Goal: Task Accomplishment & Management: Manage account settings

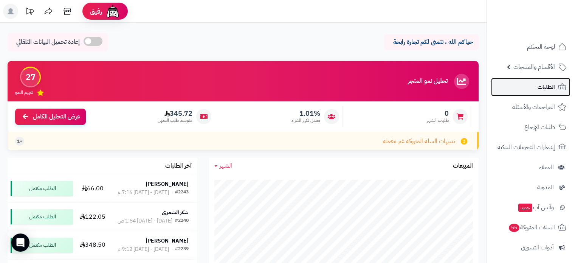
click at [545, 89] on span "الطلبات" at bounding box center [546, 87] width 17 height 11
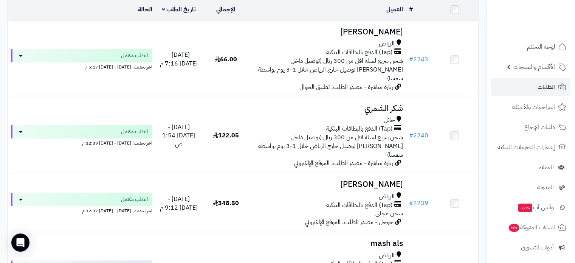
scroll to position [113, 0]
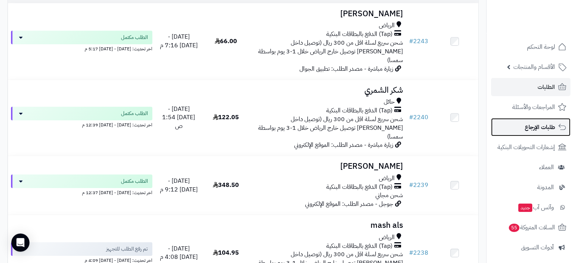
click at [541, 128] on span "طلبات الإرجاع" at bounding box center [540, 127] width 30 height 11
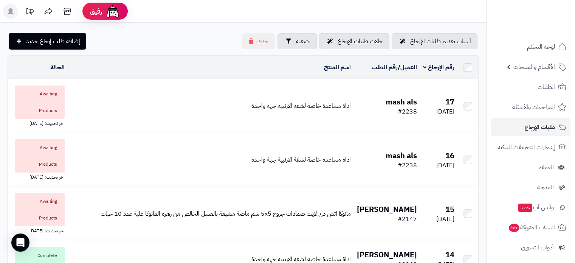
click at [301, 116] on td "اداة مساعدة خاصة لشفة الارنبية جهة واحدة" at bounding box center [211, 105] width 287 height 53
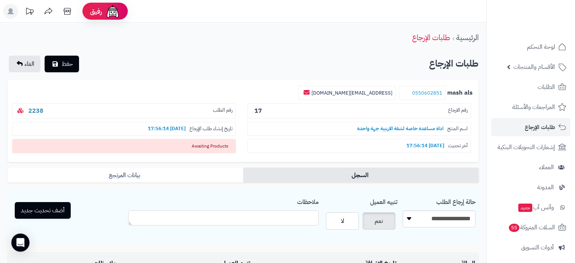
click at [271, 222] on textarea "ملاحظات" at bounding box center [223, 217] width 191 height 15
type textarea "**********"
click at [351, 223] on label "لا" at bounding box center [342, 220] width 33 height 17
click at [380, 224] on label "نعم" at bounding box center [379, 220] width 33 height 17
click at [49, 211] on button "أضف تحديث جديد" at bounding box center [43, 210] width 56 height 17
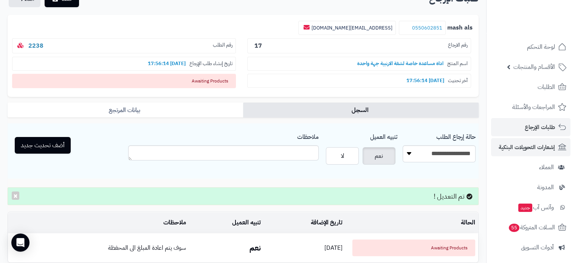
scroll to position [63, 0]
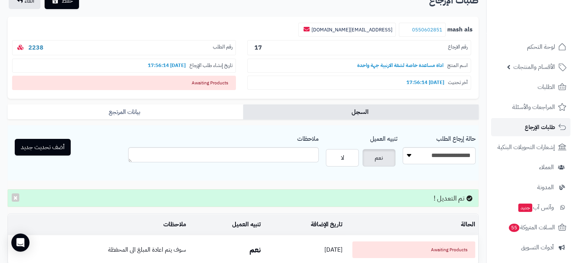
click at [537, 128] on span "طلبات الإرجاع" at bounding box center [540, 127] width 30 height 11
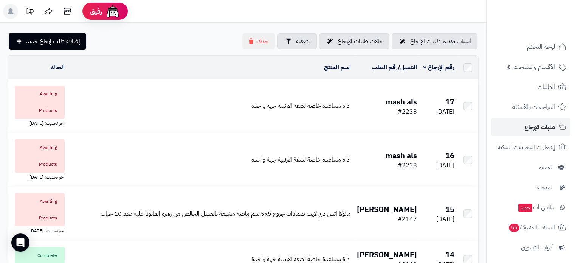
click at [137, 109] on td "اداة مساعدة خاصة لشفة الارنبية جهة واحدة" at bounding box center [211, 105] width 287 height 53
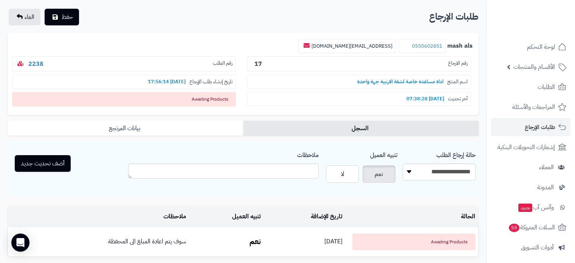
scroll to position [1, 0]
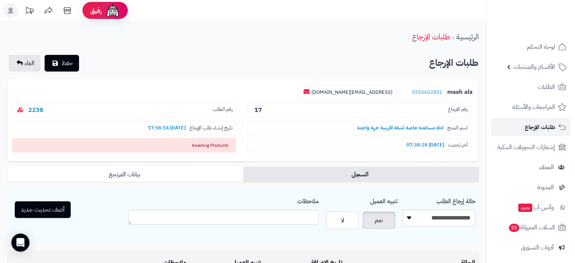
click at [531, 125] on span "طلبات الإرجاع" at bounding box center [540, 127] width 30 height 11
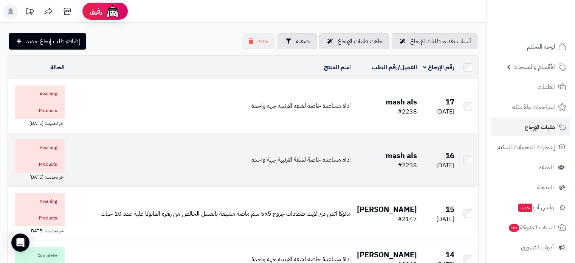
click at [143, 161] on td "اداة مساعدة خاصة لشفة الارنبية جهة واحدة" at bounding box center [211, 159] width 287 height 53
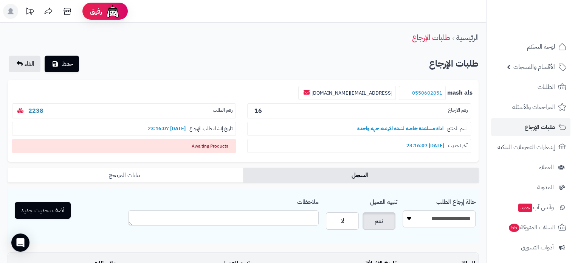
click at [273, 218] on textarea "ملاحظات" at bounding box center [223, 217] width 191 height 15
type textarea "**********"
click at [45, 208] on button "أضف تحديث جديد" at bounding box center [43, 210] width 56 height 17
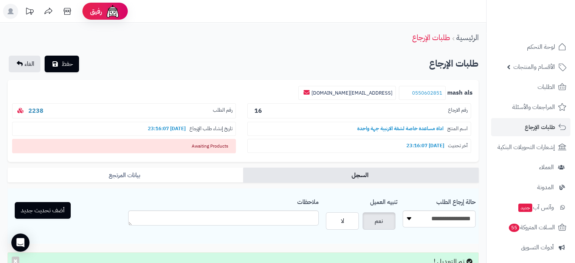
click at [194, 149] on span "Awaiting Products" at bounding box center [124, 146] width 224 height 14
click at [431, 220] on select "**********" at bounding box center [439, 218] width 73 height 17
select select "*"
click at [403, 210] on select "**********" at bounding box center [439, 218] width 73 height 17
click at [61, 211] on button "أضف تحديث جديد" at bounding box center [43, 210] width 56 height 17
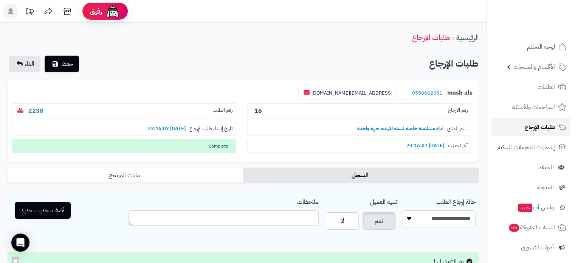
click at [541, 124] on span "طلبات الإرجاع" at bounding box center [540, 127] width 30 height 11
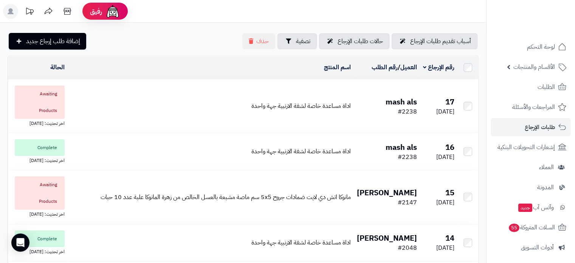
click at [110, 113] on td "اداة مساعدة خاصة لشفة الارنبية جهة واحدة" at bounding box center [211, 105] width 287 height 53
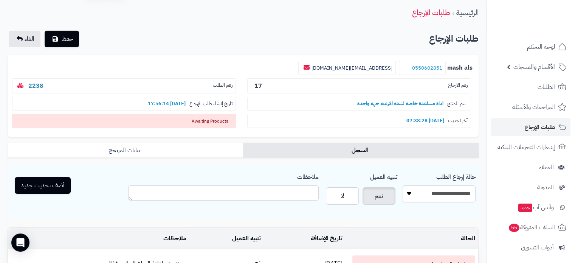
scroll to position [38, 0]
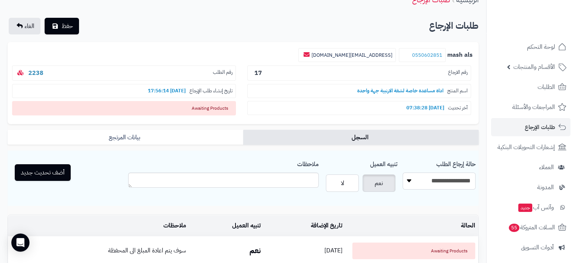
click at [440, 183] on select "**********" at bounding box center [439, 180] width 73 height 17
select select "*"
click at [403, 172] on select "**********" at bounding box center [439, 180] width 73 height 17
click at [45, 172] on button "أضف تحديث جديد" at bounding box center [43, 172] width 56 height 17
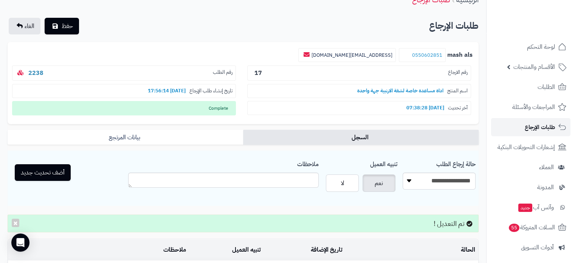
click at [543, 122] on span "طلبات الإرجاع" at bounding box center [540, 127] width 30 height 11
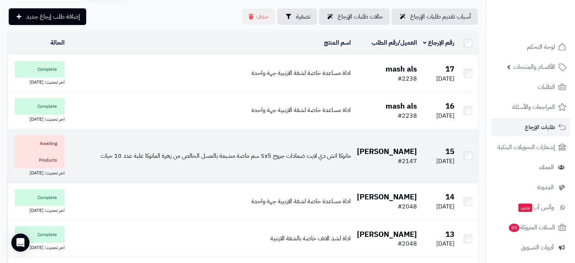
scroll to position [38, 0]
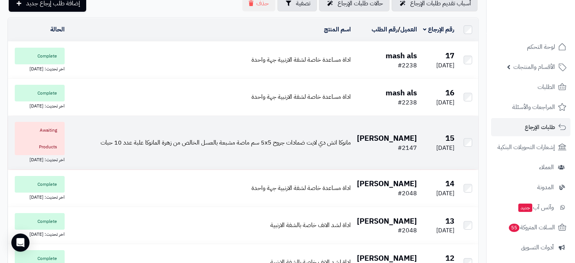
click at [197, 150] on td "مانوكا اتش دي لايت ضمادات جروح 5x5 سم ماصة مشبعة بالعسل الخالص من زهرة المانوكا…" at bounding box center [211, 142] width 287 height 53
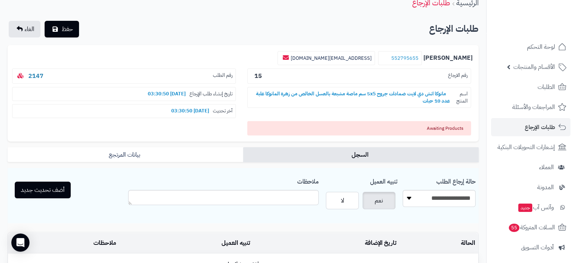
scroll to position [76, 0]
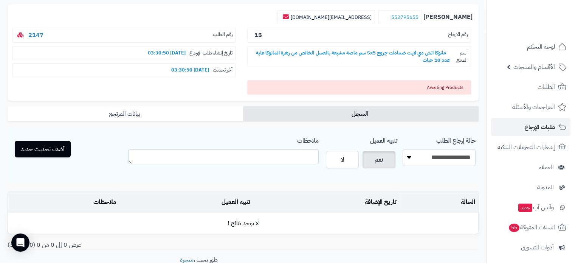
click at [455, 164] on select "**********" at bounding box center [439, 157] width 73 height 17
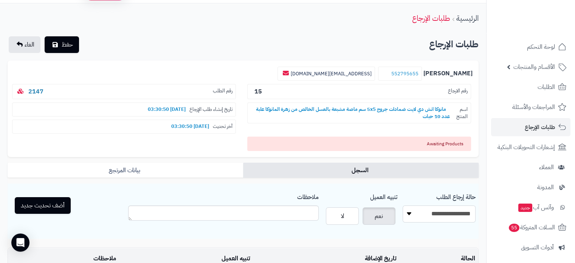
scroll to position [7, 0]
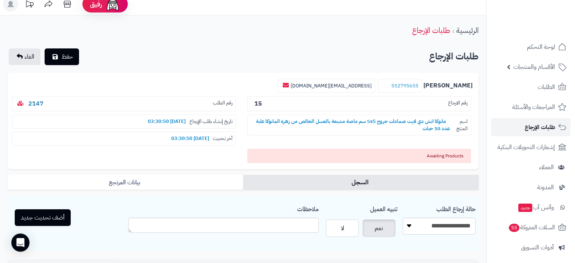
click at [545, 130] on span "طلبات الإرجاع" at bounding box center [540, 127] width 30 height 11
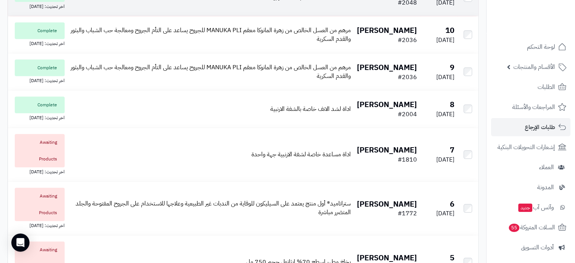
scroll to position [340, 0]
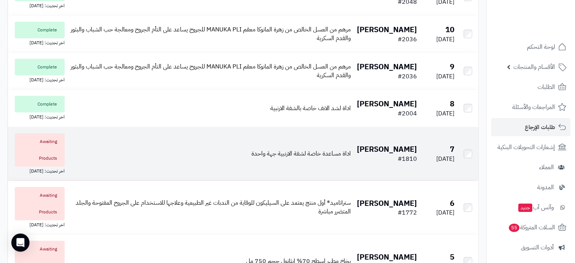
click at [320, 160] on td "اداة مساعدة خاصة لشفة الارنبية جهة واحدة" at bounding box center [211, 153] width 287 height 53
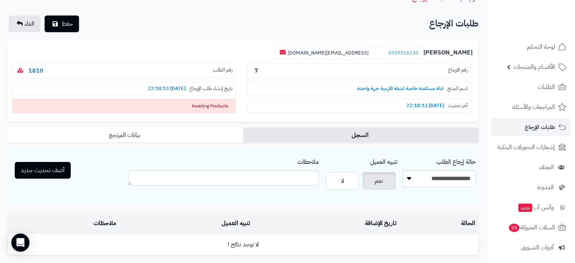
scroll to position [106, 0]
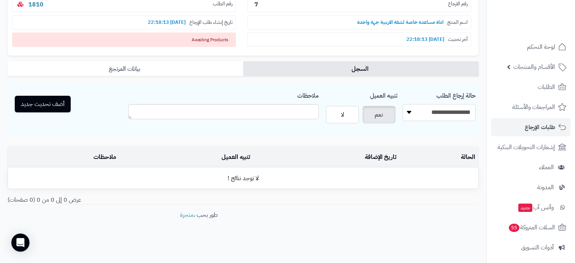
click at [431, 110] on select "**********" at bounding box center [439, 112] width 73 height 17
click at [403, 104] on select "**********" at bounding box center [439, 112] width 73 height 17
click at [351, 115] on label "لا" at bounding box center [342, 114] width 33 height 17
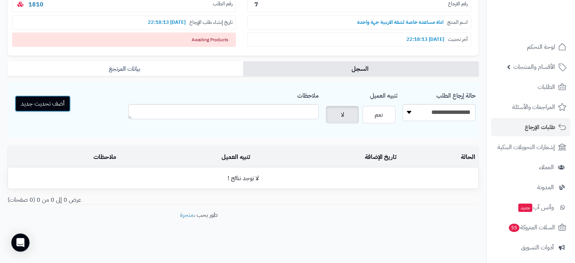
click at [48, 101] on button "أضف تحديث جديد" at bounding box center [43, 103] width 56 height 17
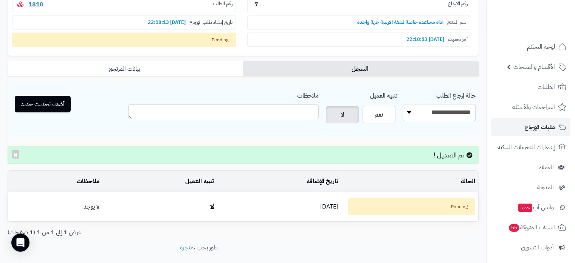
click at [440, 112] on select "**********" at bounding box center [439, 112] width 73 height 17
select select "*"
click at [403, 104] on select "**********" at bounding box center [439, 112] width 73 height 17
click at [54, 104] on button "أضف تحديث جديد" at bounding box center [43, 103] width 56 height 17
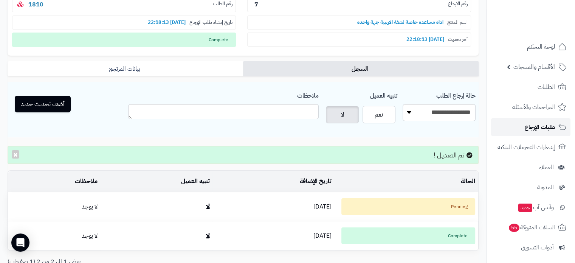
click at [533, 127] on span "طلبات الإرجاع" at bounding box center [540, 127] width 30 height 11
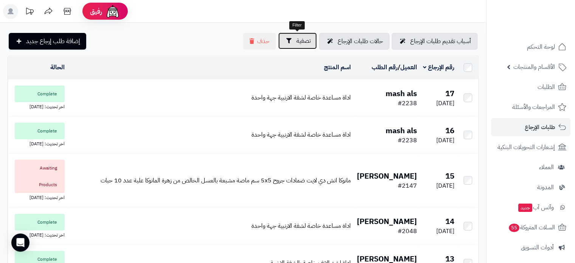
click at [298, 46] on button "تصفية" at bounding box center [297, 41] width 39 height 17
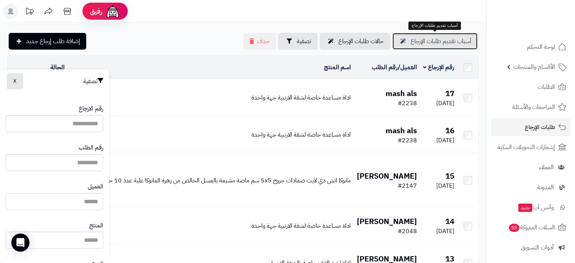
click at [448, 45] on span "أسباب تقديم طلبات الإرجاع" at bounding box center [441, 41] width 61 height 9
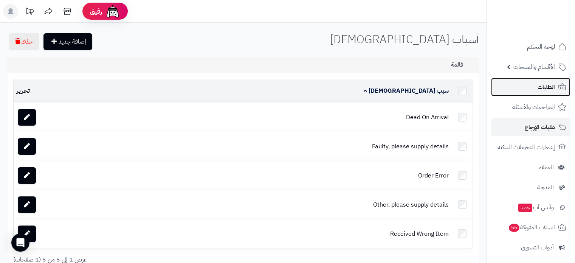
click at [542, 84] on span "الطلبات" at bounding box center [546, 87] width 17 height 11
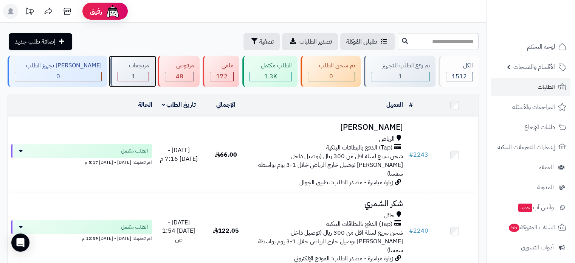
click at [132, 77] on span "1" at bounding box center [134, 76] width 4 height 9
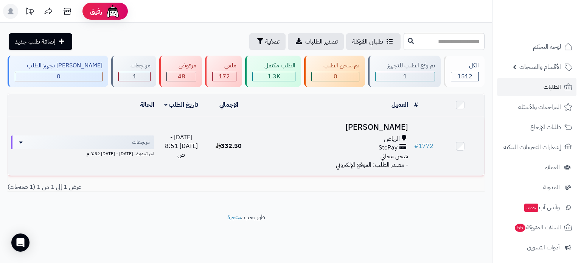
click at [394, 152] on span "شحن مجاني" at bounding box center [394, 156] width 28 height 9
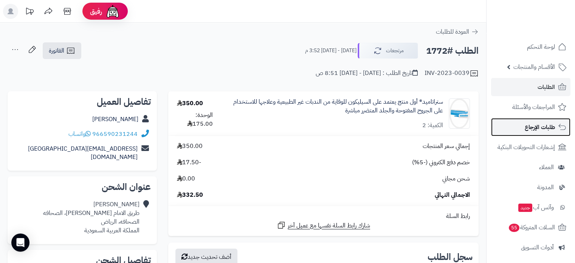
click at [539, 122] on span "طلبات الإرجاع" at bounding box center [540, 127] width 30 height 11
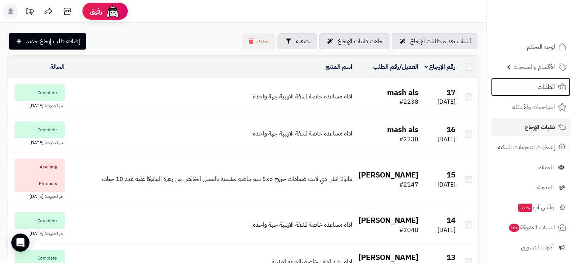
click at [543, 91] on span "الطلبات" at bounding box center [546, 87] width 17 height 11
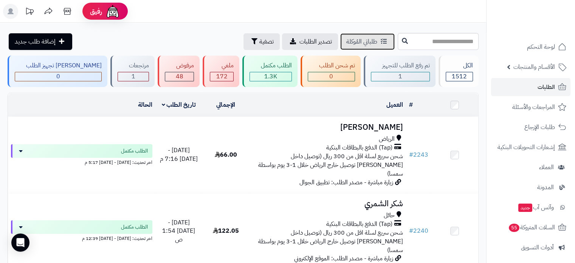
click at [381, 42] on icon at bounding box center [384, 41] width 6 height 6
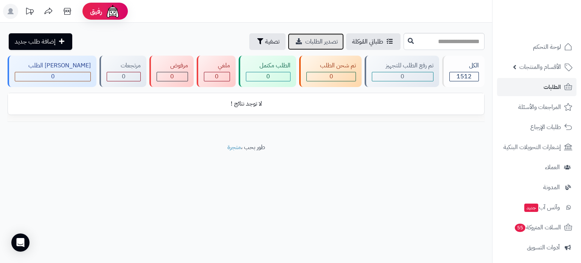
click at [305, 43] on span "تصدير الطلبات" at bounding box center [321, 41] width 33 height 9
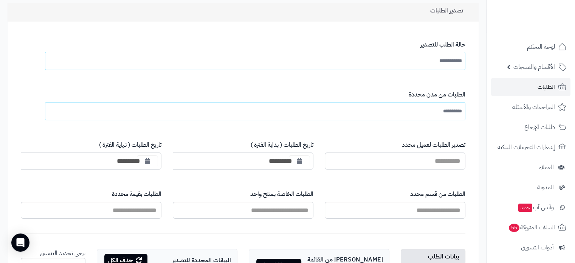
scroll to position [151, 0]
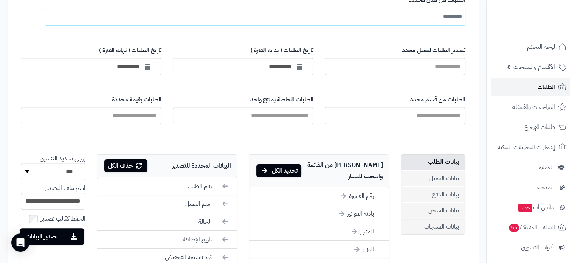
click at [554, 90] on span "الطلبات" at bounding box center [546, 87] width 17 height 11
